Goal: Task Accomplishment & Management: Use online tool/utility

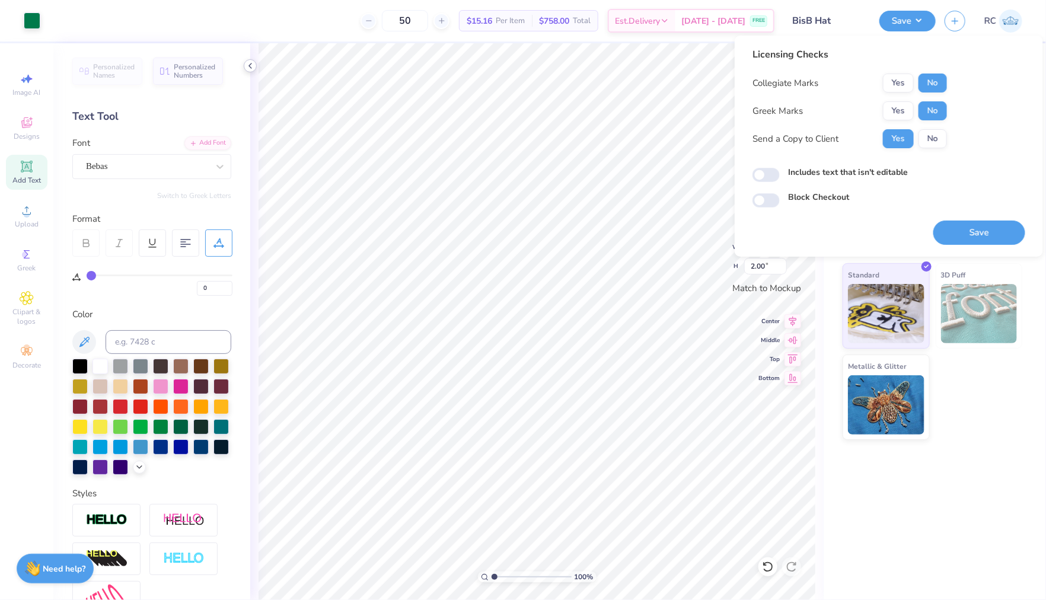
click at [244, 66] on div at bounding box center [250, 65] width 13 height 13
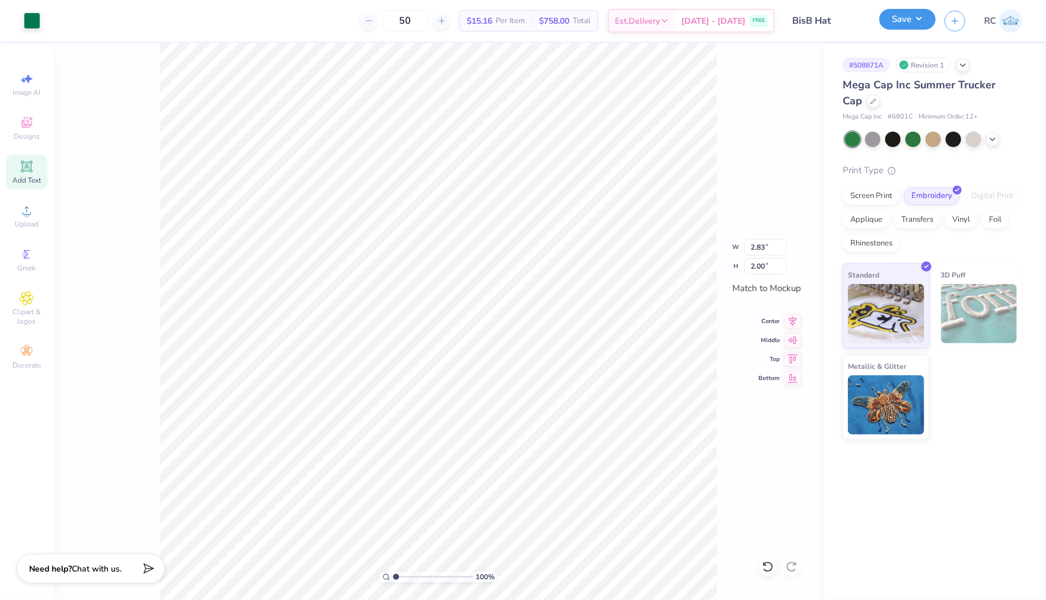
click at [910, 25] on button "Save" at bounding box center [907, 19] width 56 height 21
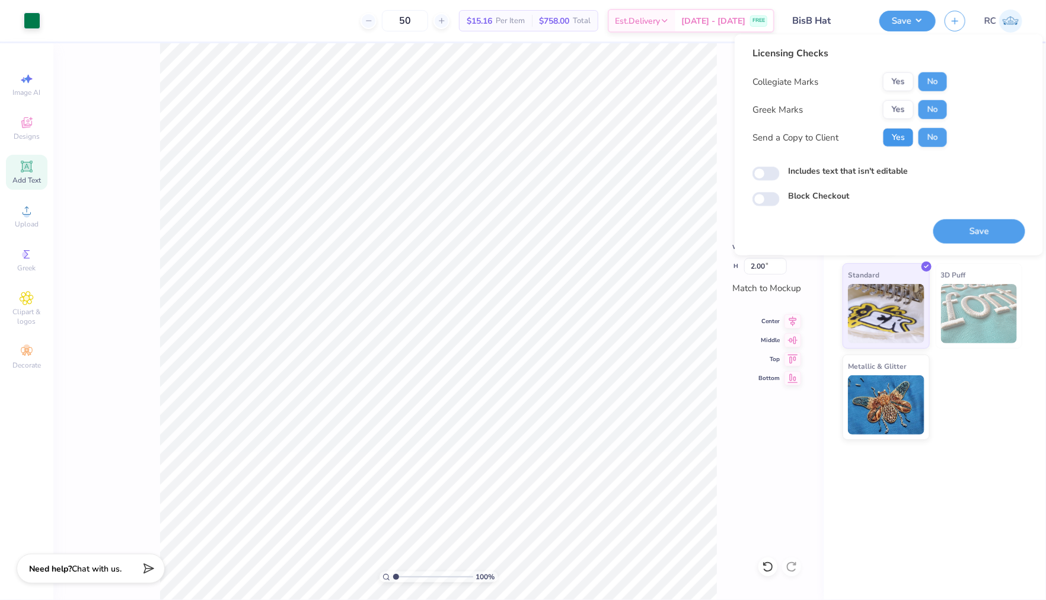
click at [905, 139] on button "Yes" at bounding box center [898, 137] width 31 height 19
click at [981, 236] on button "Save" at bounding box center [979, 231] width 92 height 24
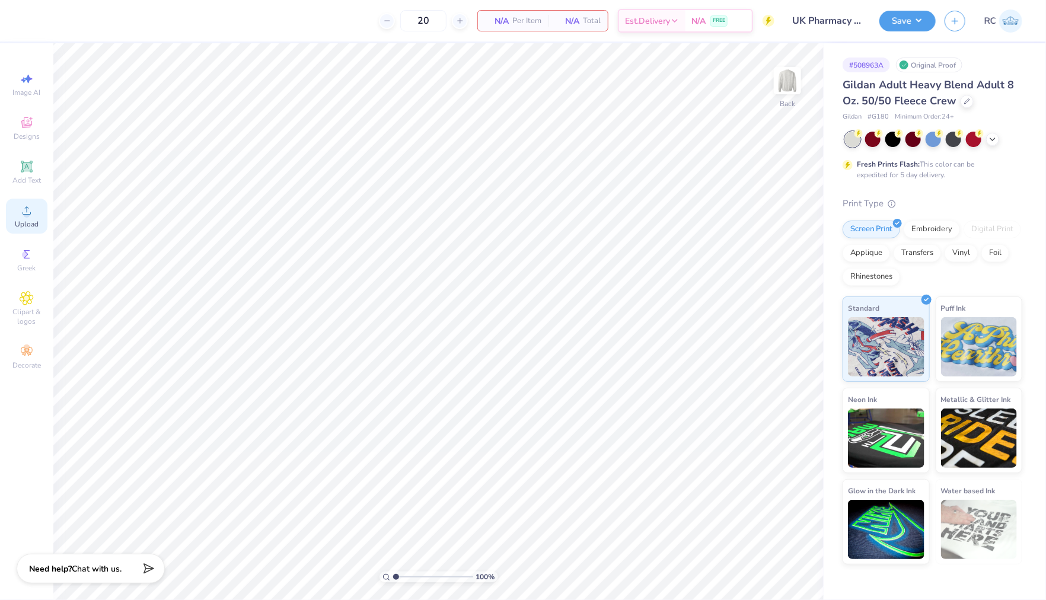
click at [25, 221] on span "Upload" at bounding box center [27, 223] width 24 height 9
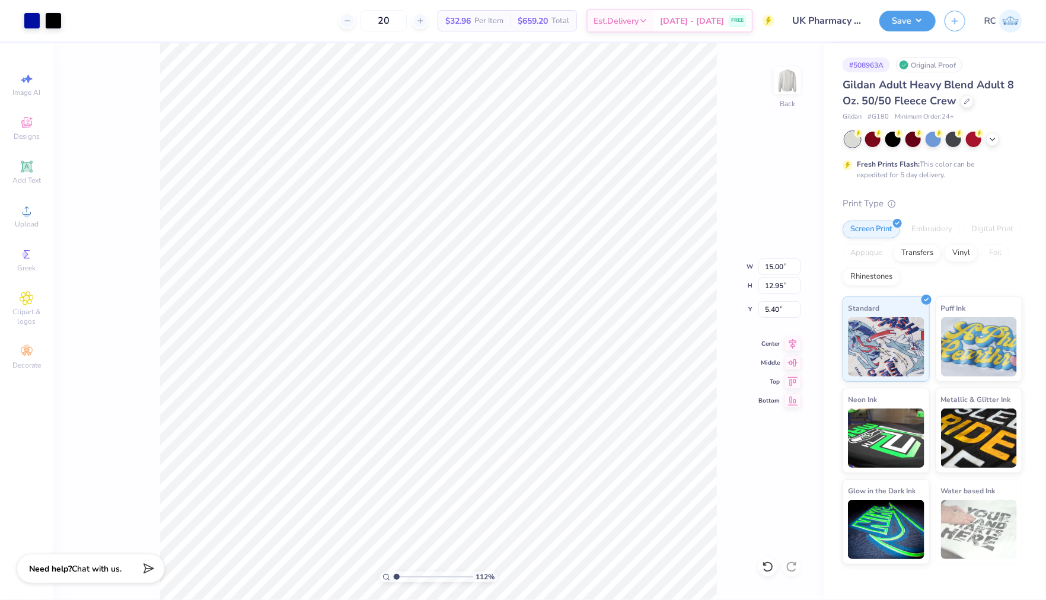
type input "1.24898773763972"
click at [784, 271] on input "15.00" at bounding box center [779, 266] width 43 height 17
type input "12.5"
type input "1.24898773763972"
type input "12.50"
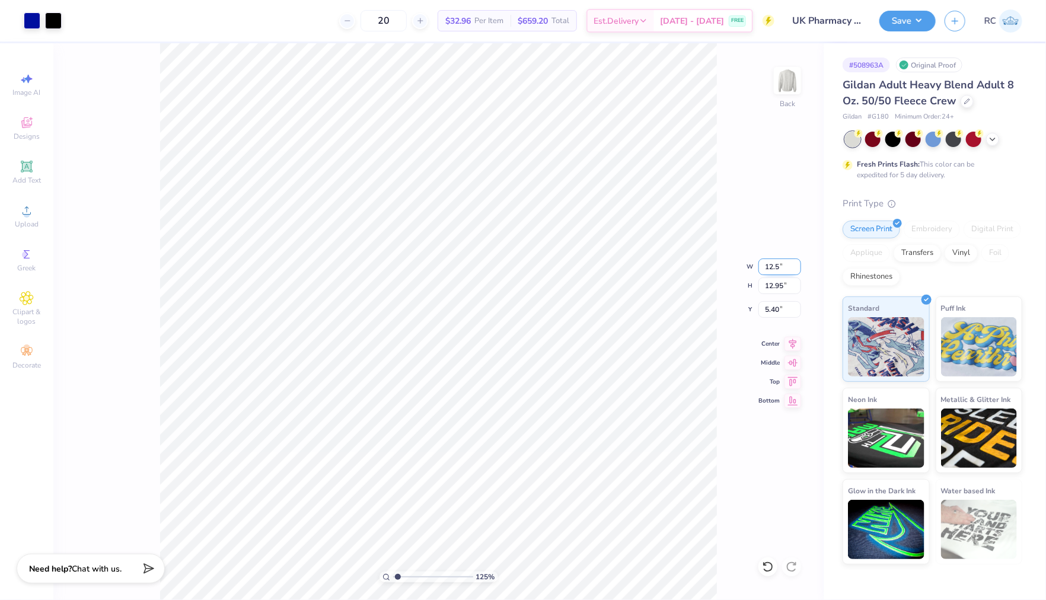
type input "10.80"
click at [788, 313] on input "6.48" at bounding box center [779, 309] width 43 height 17
type input "3"
type input "1.24898773763972"
type input "3.00"
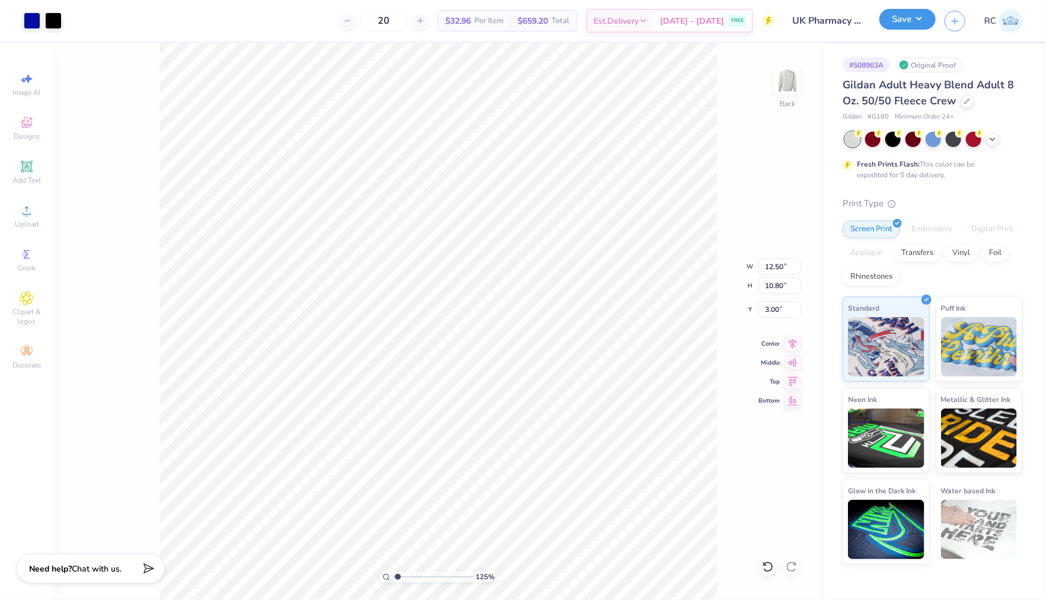
click at [926, 18] on button "Save" at bounding box center [907, 19] width 56 height 21
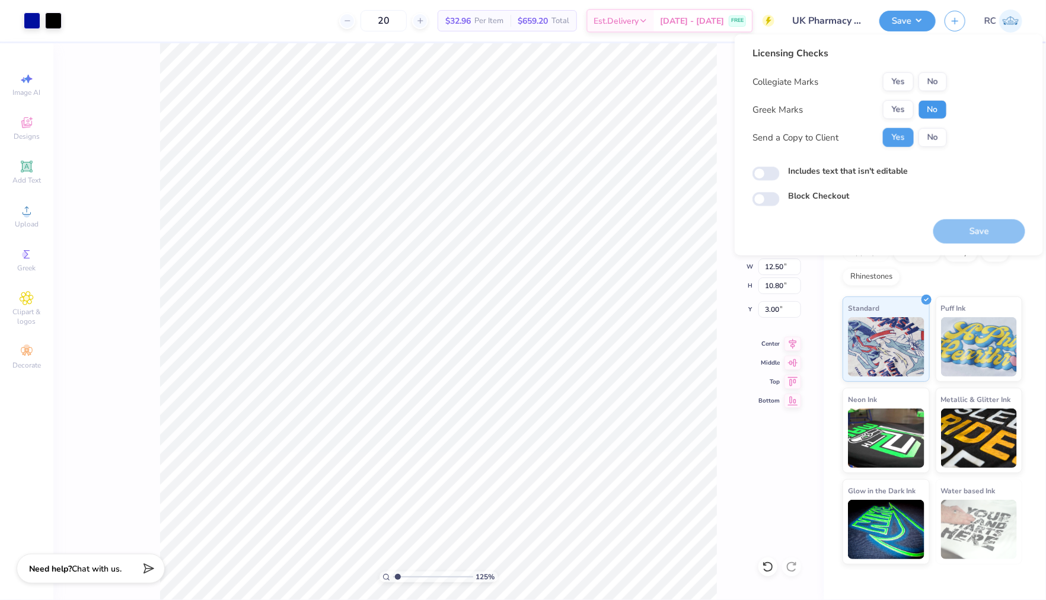
click at [929, 114] on button "No" at bounding box center [932, 109] width 28 height 19
click at [939, 82] on button "No" at bounding box center [932, 81] width 28 height 19
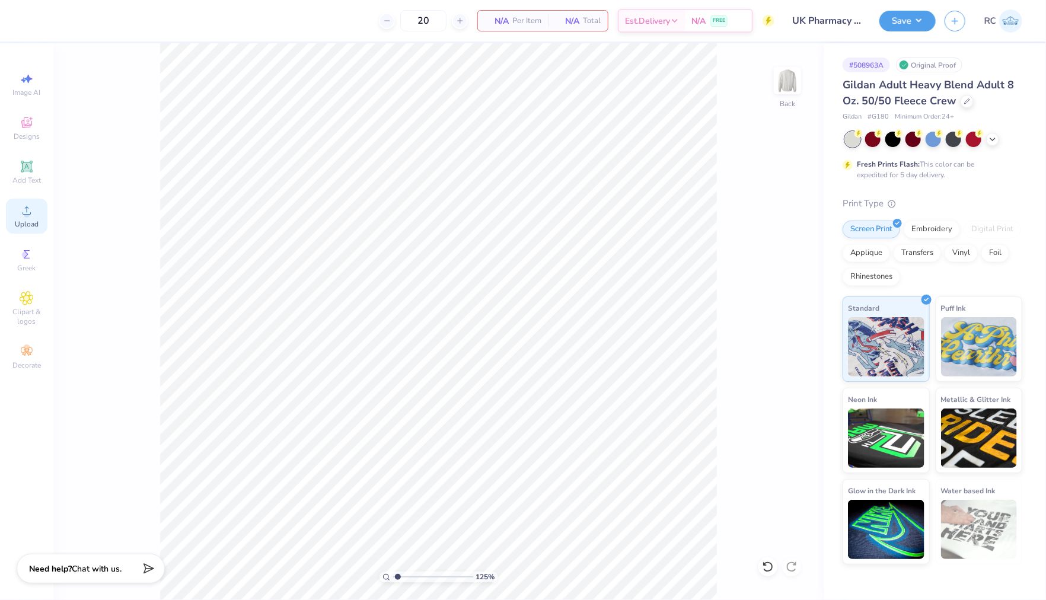
click at [23, 220] on span "Upload" at bounding box center [27, 223] width 24 height 9
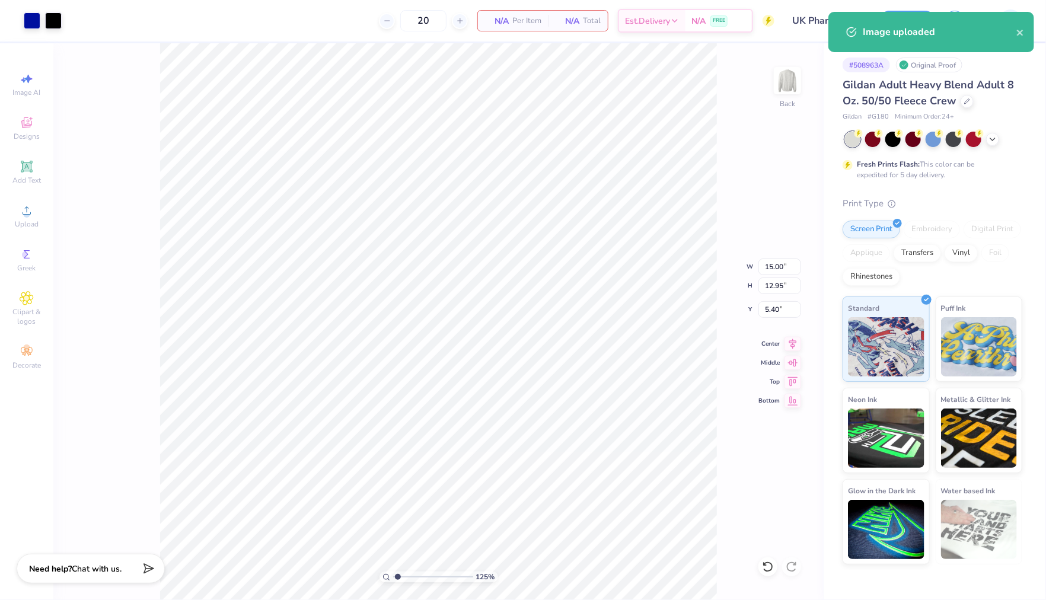
type input "1.24898773763972"
click at [773, 267] on input "15.00" at bounding box center [779, 266] width 43 height 17
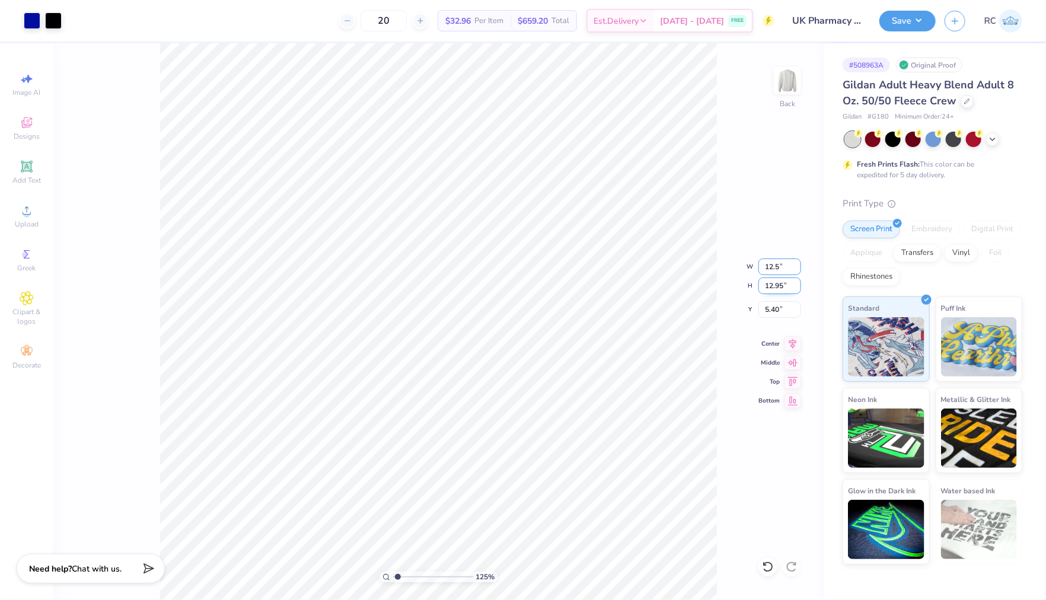
type input "12.5"
type input "1.24898773763972"
type input "12.50"
type input "10.80"
click at [785, 312] on input "6.48" at bounding box center [779, 309] width 43 height 17
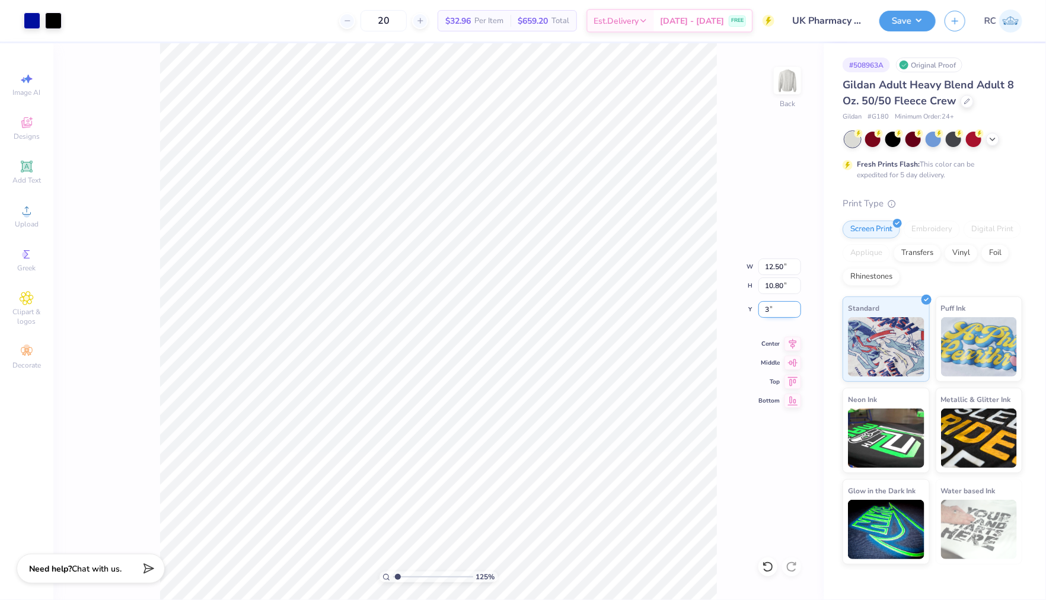
type input "3"
type input "1.24898773763972"
type input "3.00"
click at [909, 20] on button "Save" at bounding box center [907, 19] width 56 height 21
type input "1.24898773763972"
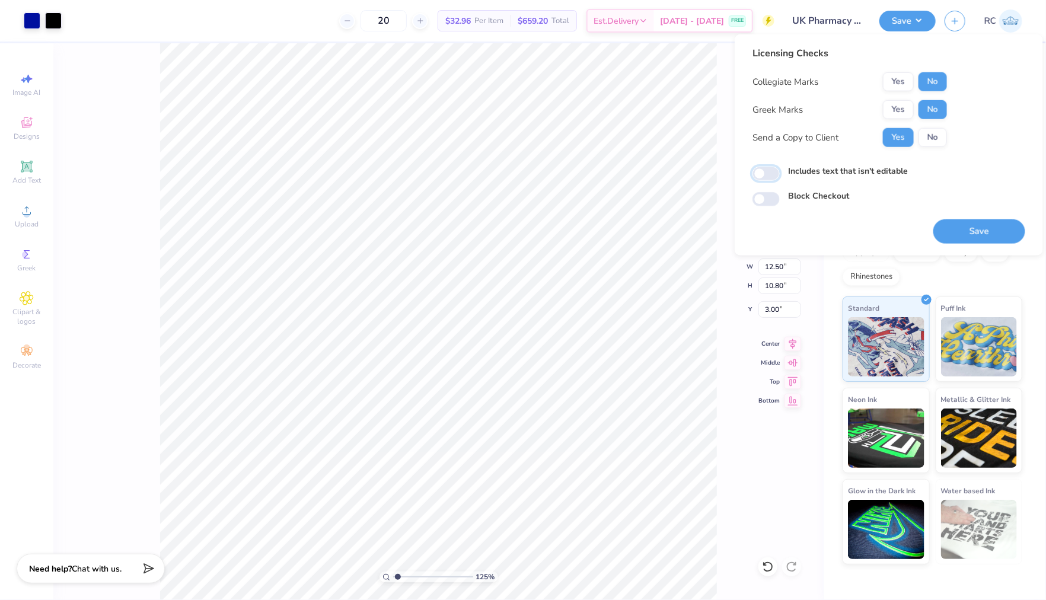
click at [767, 170] on input "Includes text that isn't editable" at bounding box center [765, 174] width 27 height 14
checkbox input "true"
click at [986, 231] on button "Save" at bounding box center [979, 231] width 92 height 24
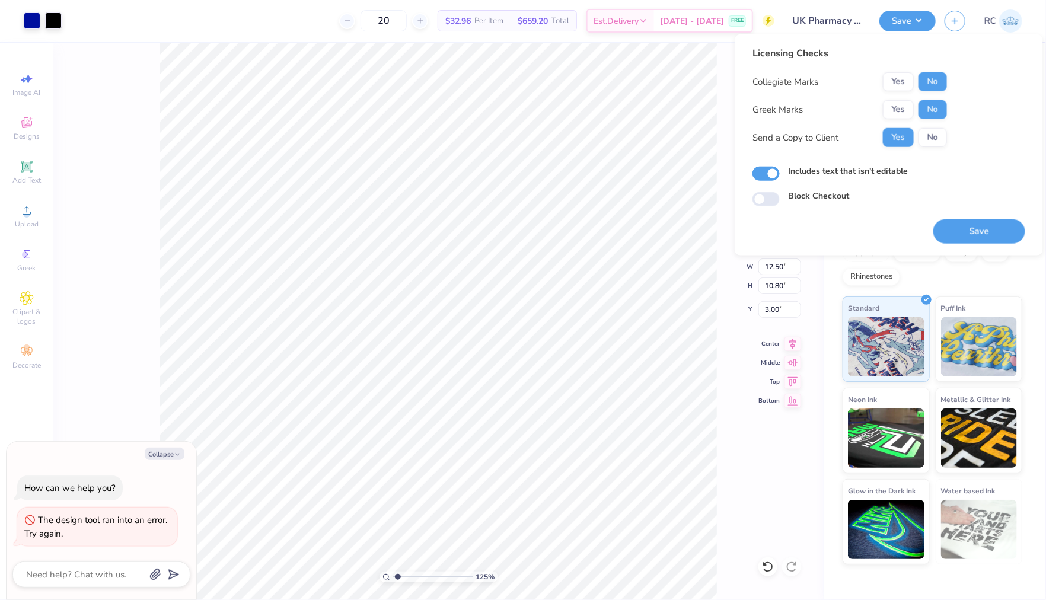
click at [97, 19] on div "20 $32.96 Per Item $659.20 Total Est. Delivery Aug 31 - Sep 3 FREE" at bounding box center [423, 20] width 704 height 41
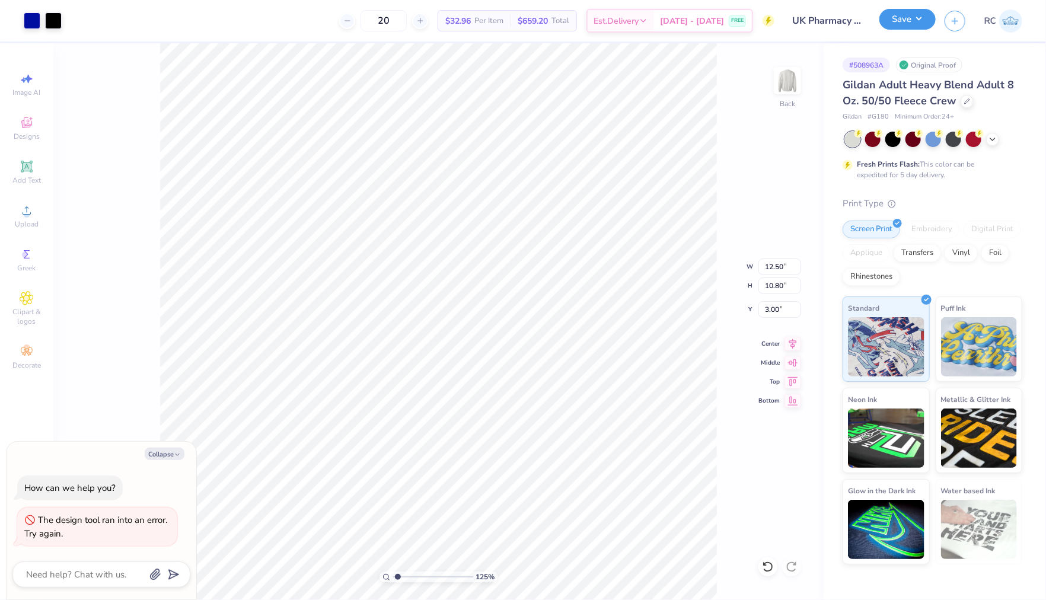
click at [917, 21] on button "Save" at bounding box center [907, 19] width 56 height 21
type input "1.24898773763972"
type textarea "x"
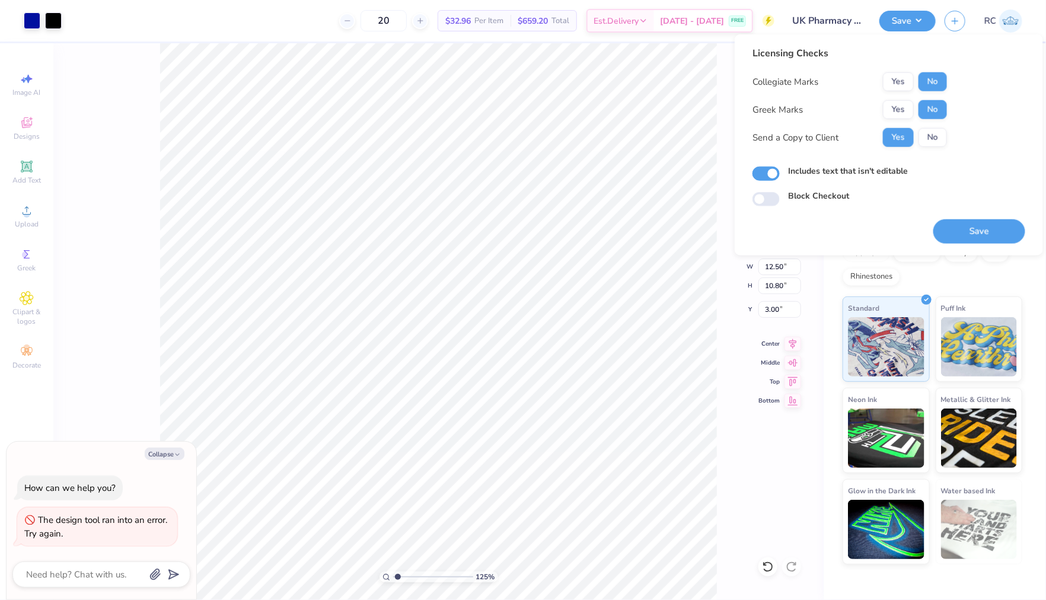
type input "1.24898773763972"
type textarea "x"
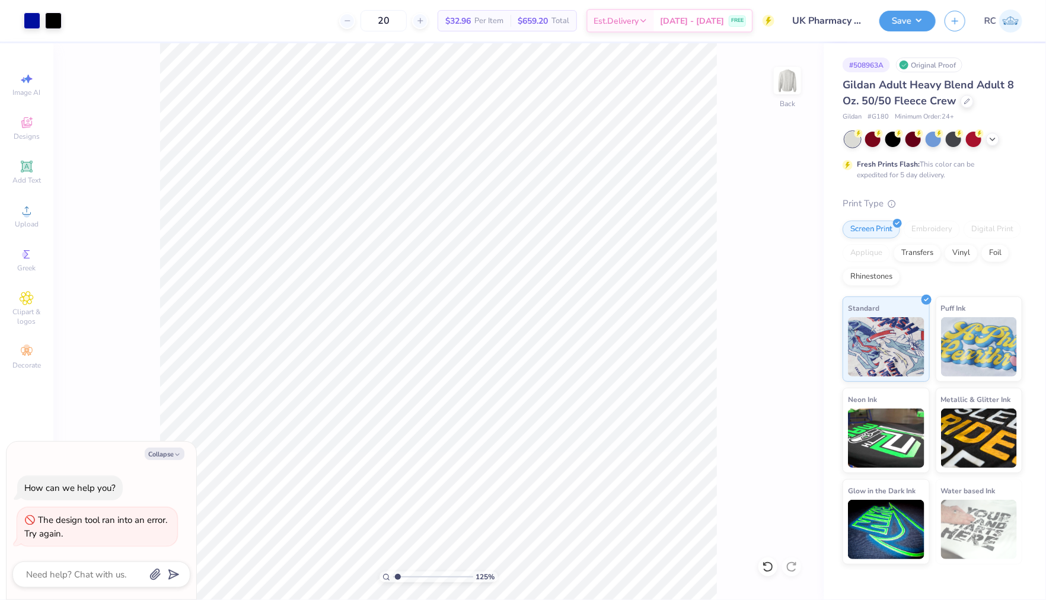
type input "1.24898773763972"
type textarea "x"
type input "1.24898773763972"
type textarea "x"
click at [32, 216] on icon at bounding box center [27, 210] width 14 height 14
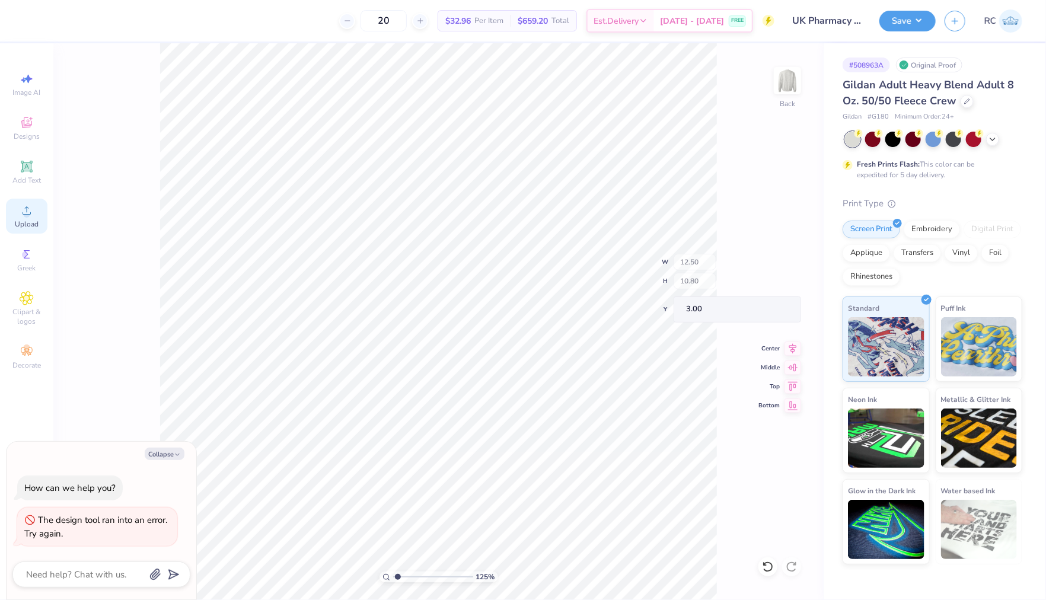
type input "1.24898773763972"
type textarea "x"
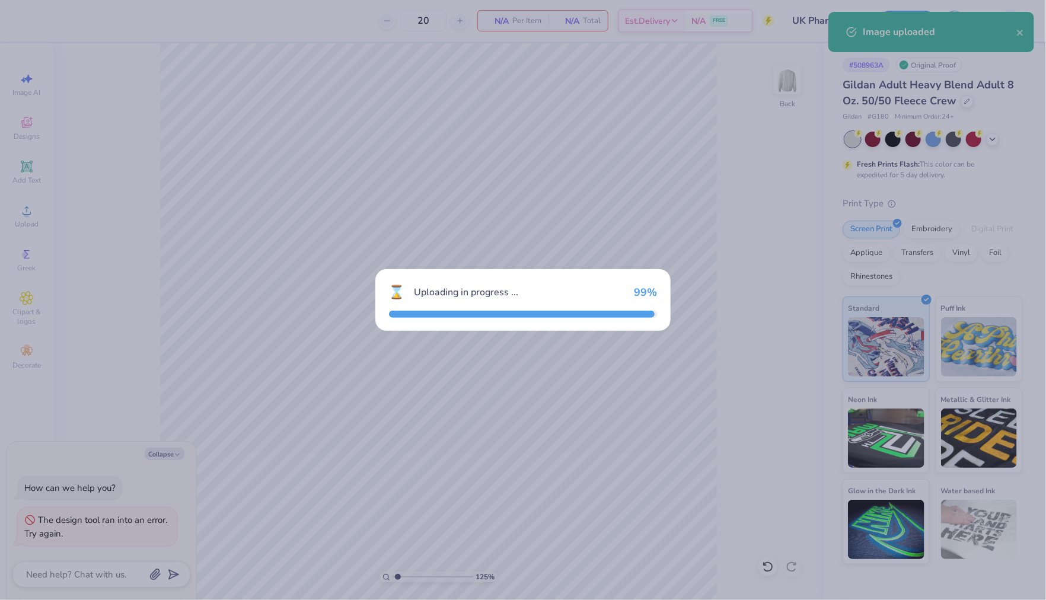
type input "1.24898773763972"
type textarea "x"
type input "1.24898773763972"
type textarea "x"
type input "1.24898773763972"
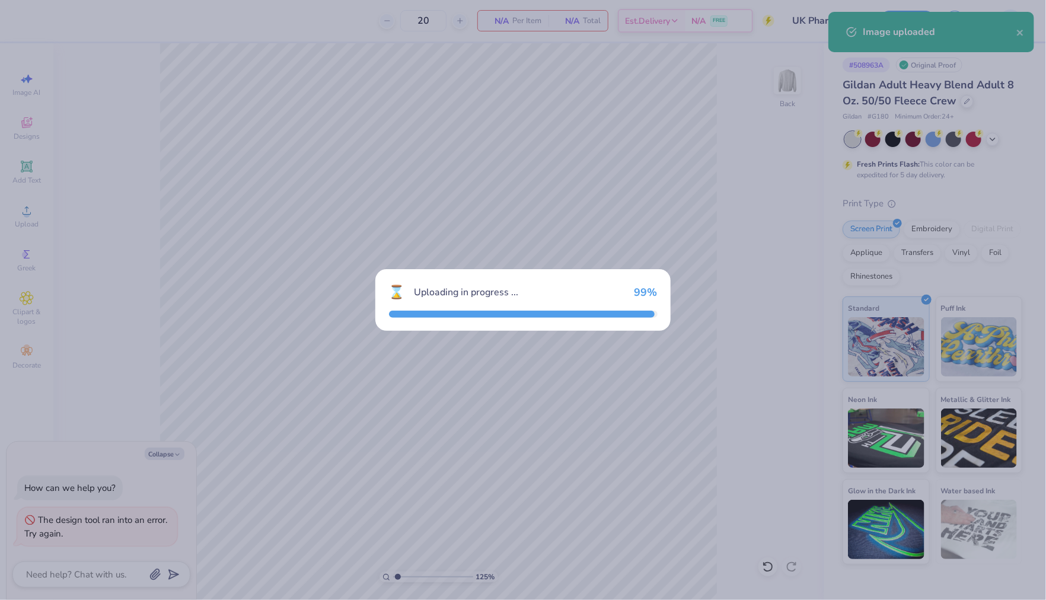
type textarea "x"
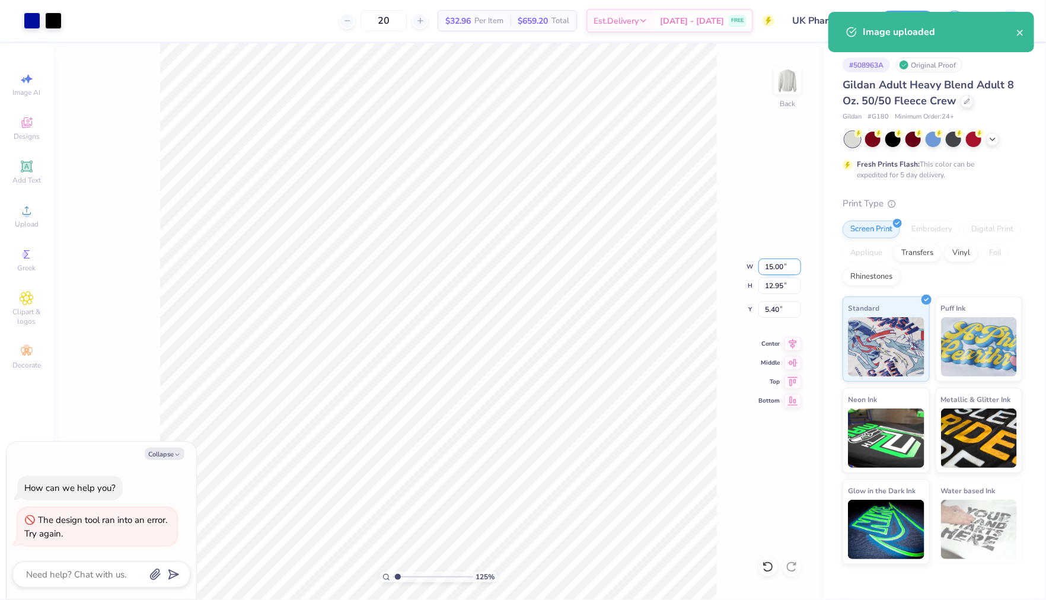
click at [790, 268] on input "15.00" at bounding box center [779, 266] width 43 height 17
type input "12.5"
type input "1.24898773763972"
type textarea "x"
type input "12.50"
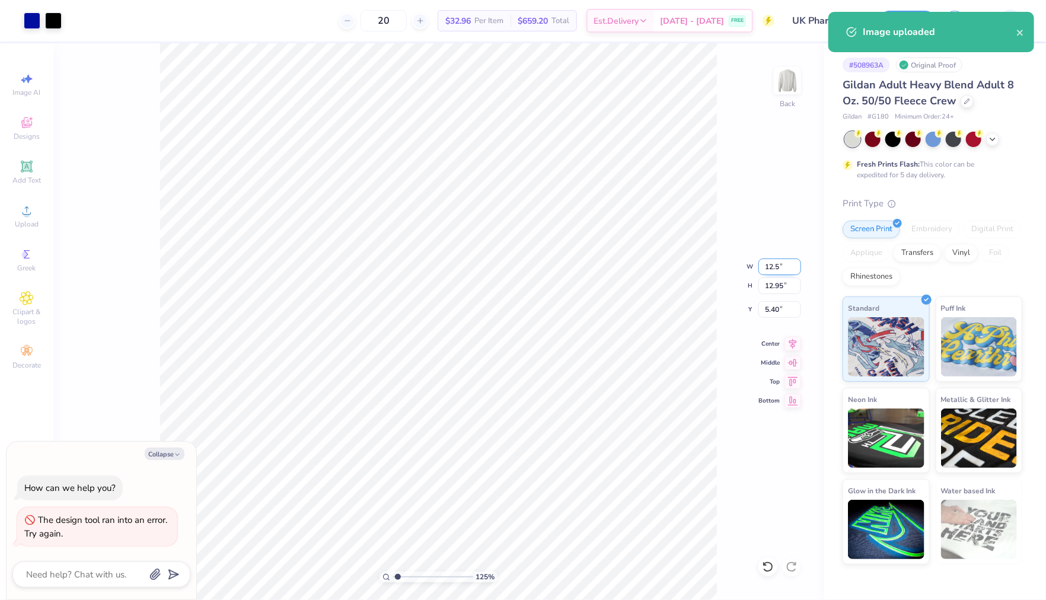
type input "10.80"
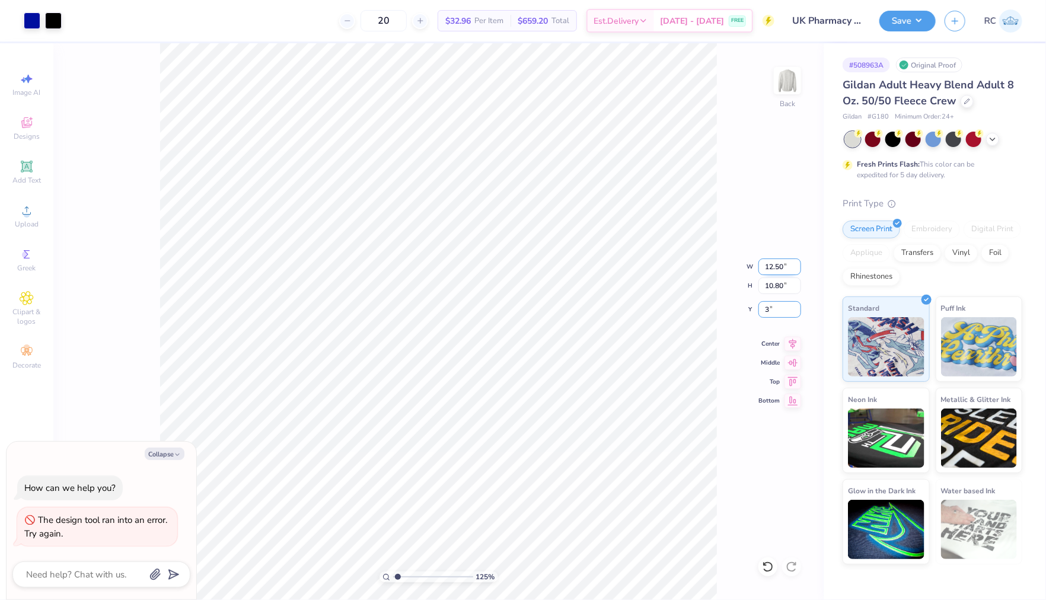
type input "3"
type input "1.24898773763972"
type textarea "x"
type input "3.00"
click at [793, 341] on icon at bounding box center [792, 342] width 17 height 14
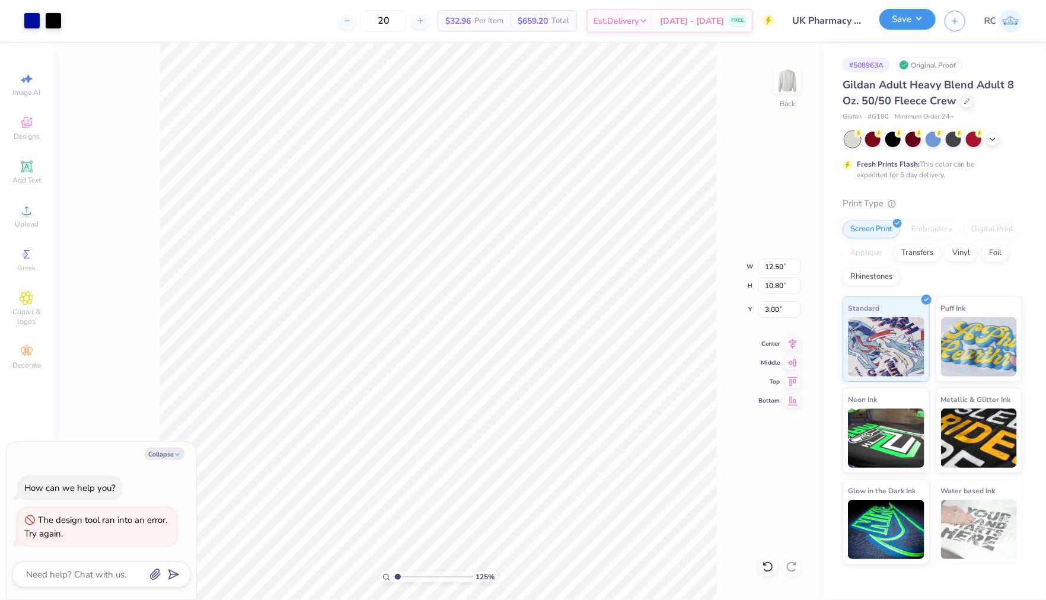
click at [909, 21] on button "Save" at bounding box center [907, 19] width 56 height 21
type input "1.24898773763972"
type textarea "x"
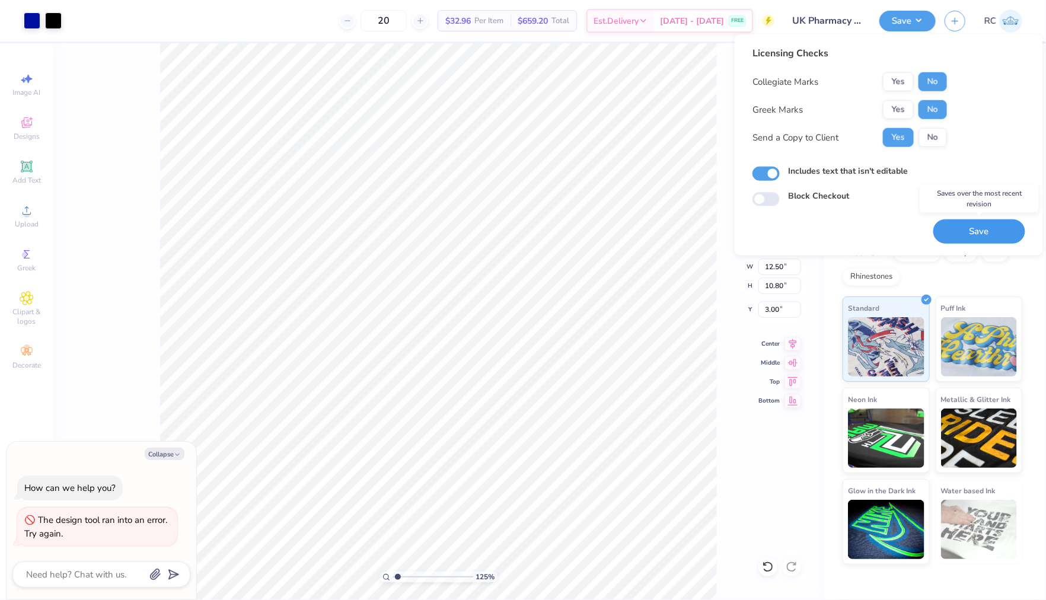
click at [976, 235] on button "Save" at bounding box center [979, 231] width 92 height 24
type input "1.24898773763972"
type textarea "x"
type input "1.24898773763972"
type textarea "x"
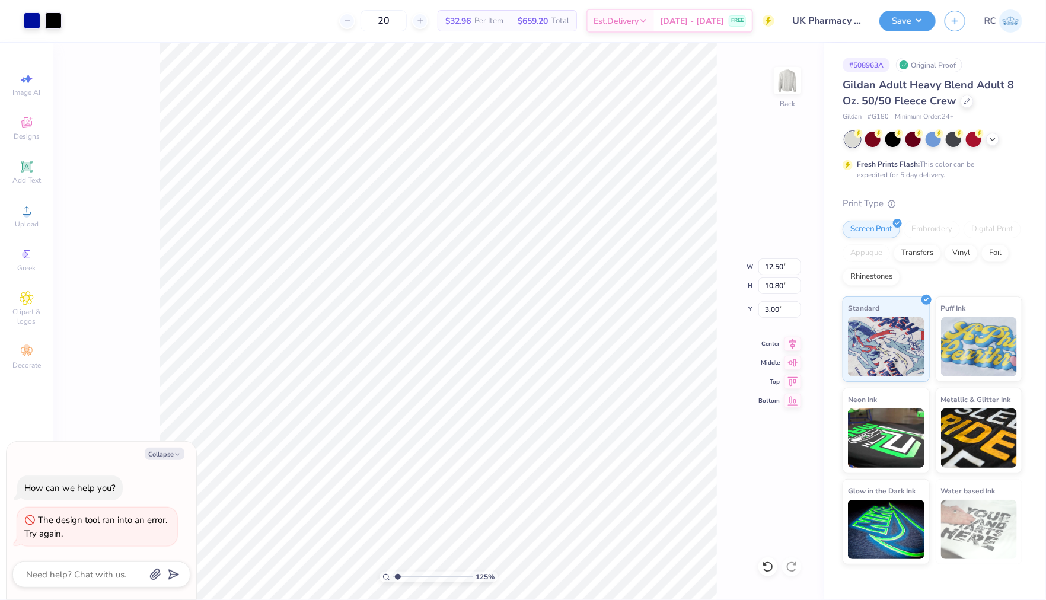
type input "1.24898773763972"
type textarea "x"
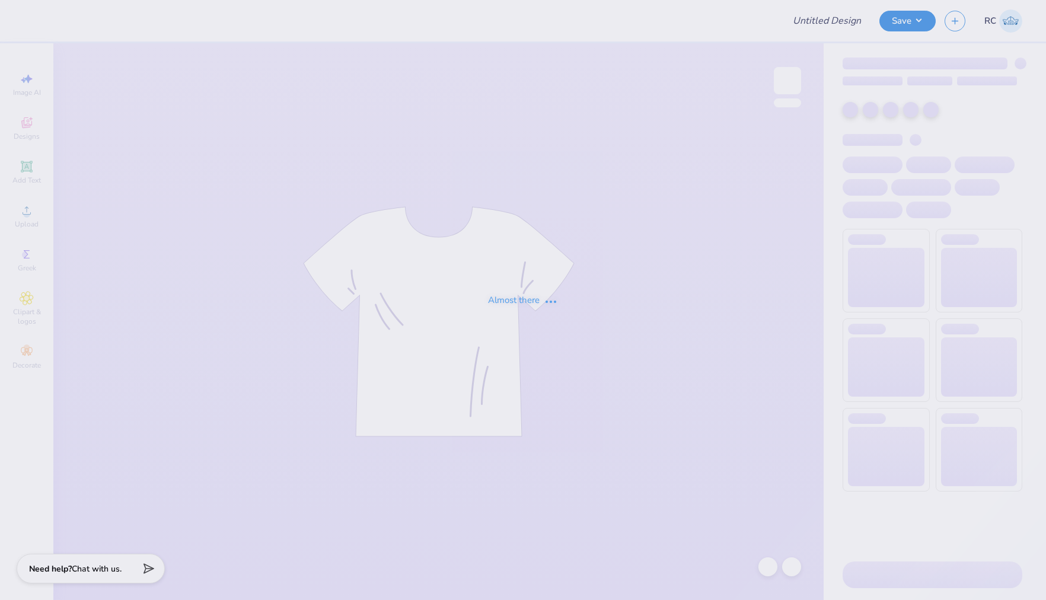
type input "UK Pharmacy Mockups!"
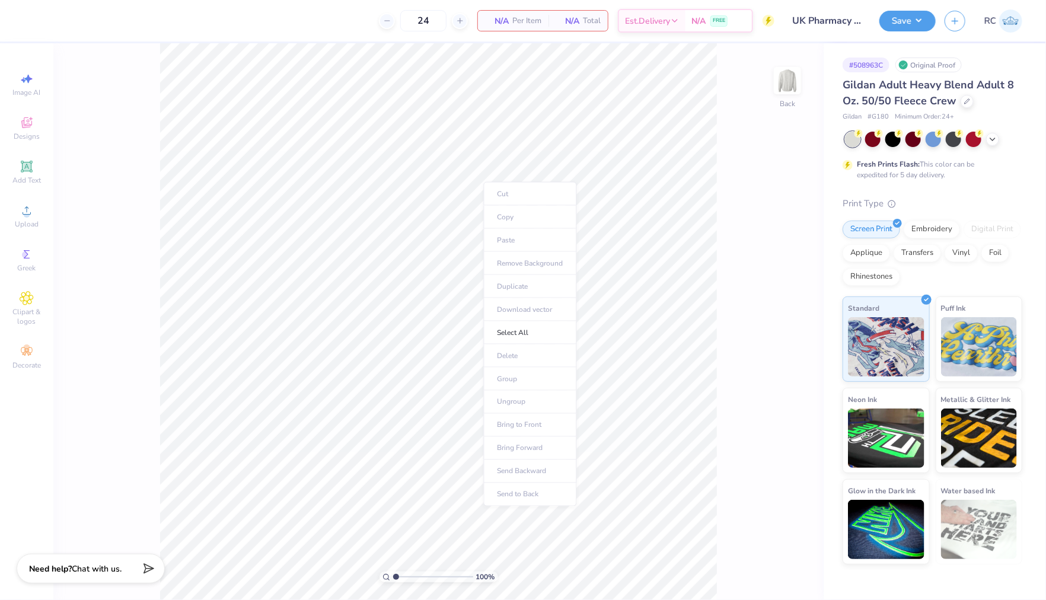
click at [720, 174] on div "100 % Back" at bounding box center [438, 321] width 770 height 557
click at [37, 215] on div "Upload" at bounding box center [26, 216] width 41 height 35
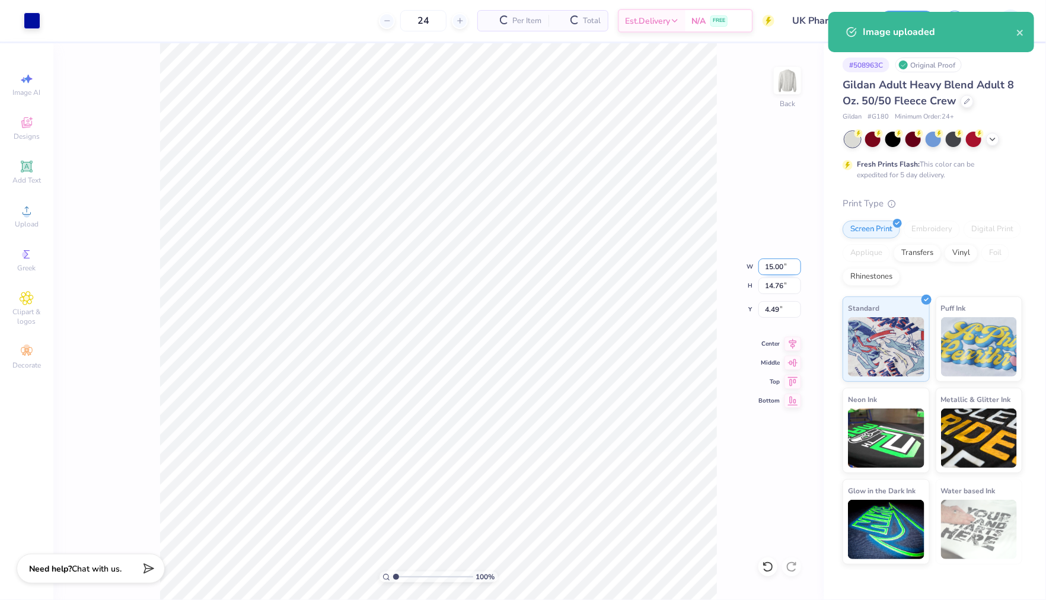
click at [782, 274] on input "15.00" at bounding box center [779, 266] width 43 height 17
type input "12.50"
type input "12.30"
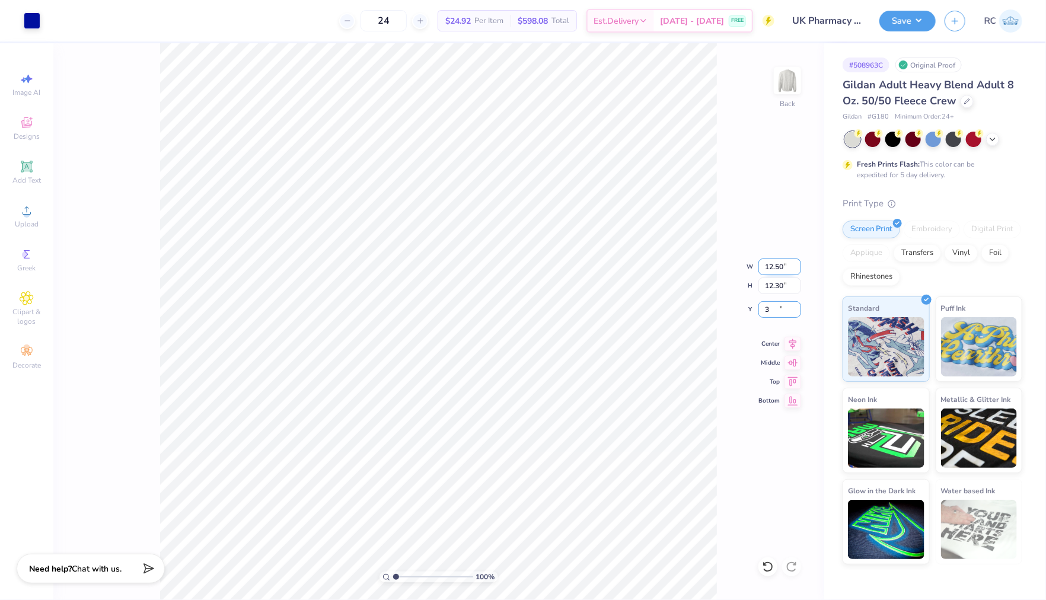
type input "3.00"
click at [931, 20] on button "Save" at bounding box center [907, 19] width 56 height 21
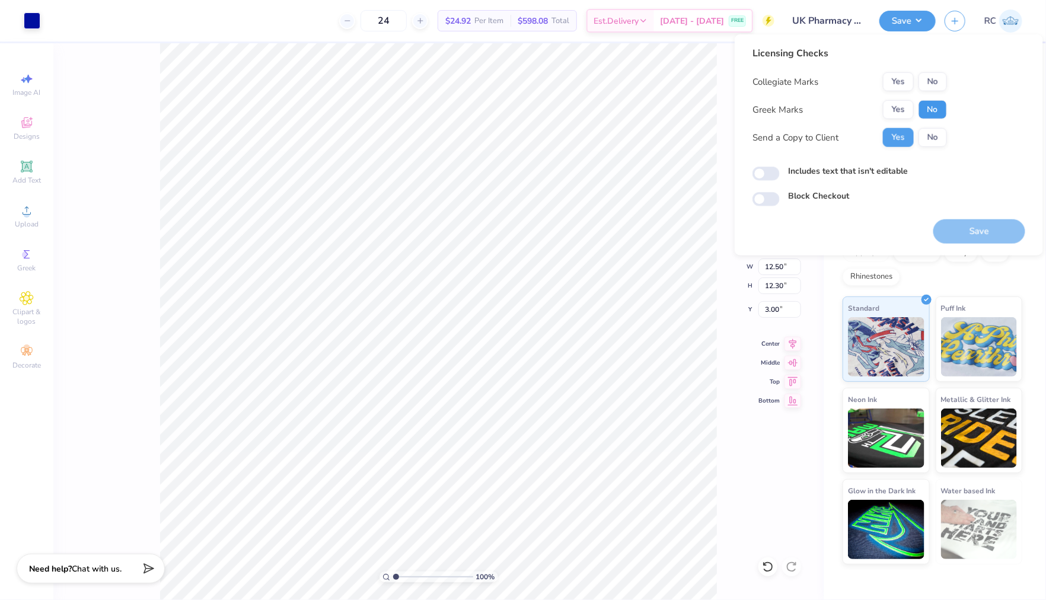
click at [923, 108] on button "No" at bounding box center [932, 109] width 28 height 19
click at [934, 79] on button "No" at bounding box center [932, 81] width 28 height 19
click at [976, 232] on button "Save" at bounding box center [979, 231] width 92 height 24
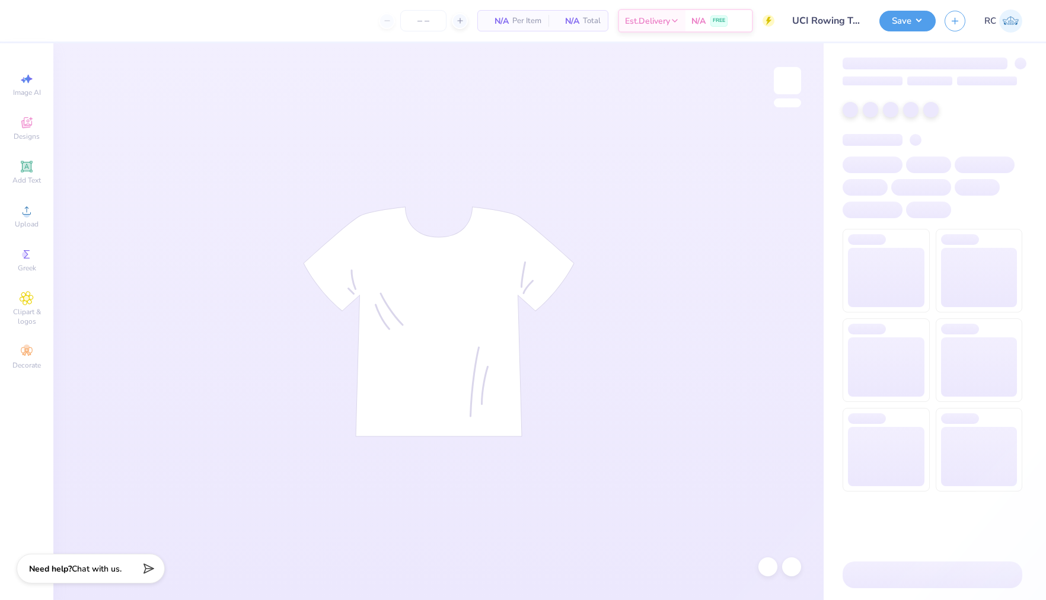
type input "24"
